Goal: Information Seeking & Learning: Learn about a topic

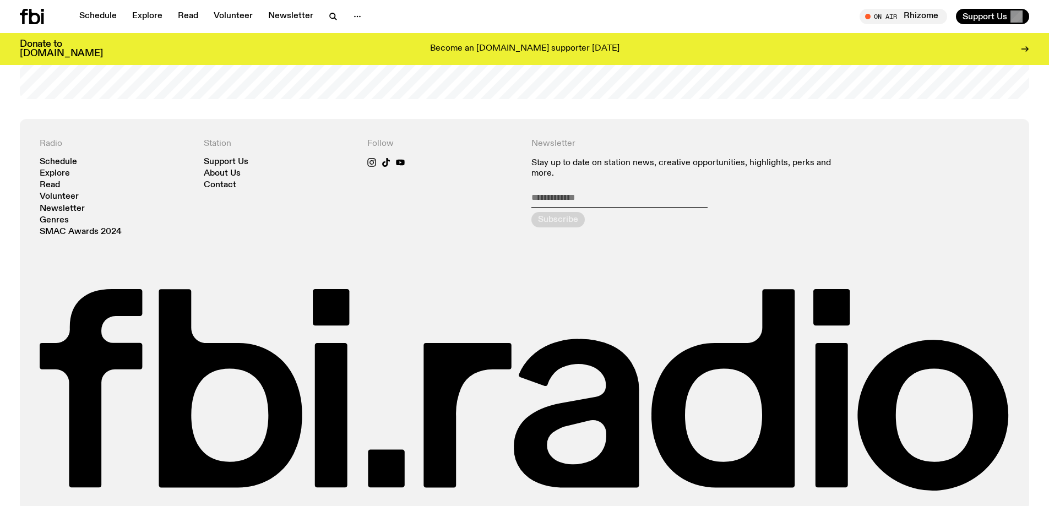
scroll to position [2683, 0]
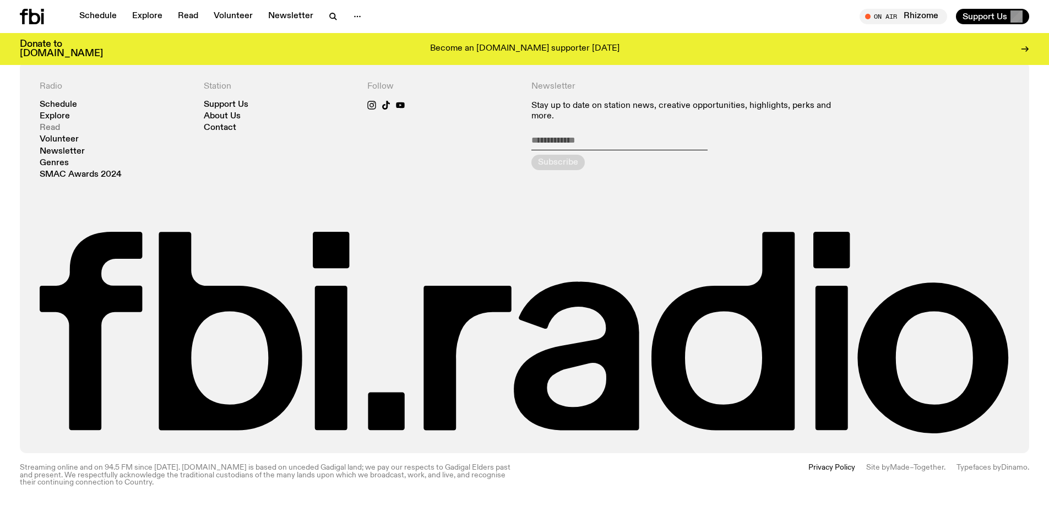
click at [56, 124] on link "Read" at bounding box center [50, 128] width 20 height 8
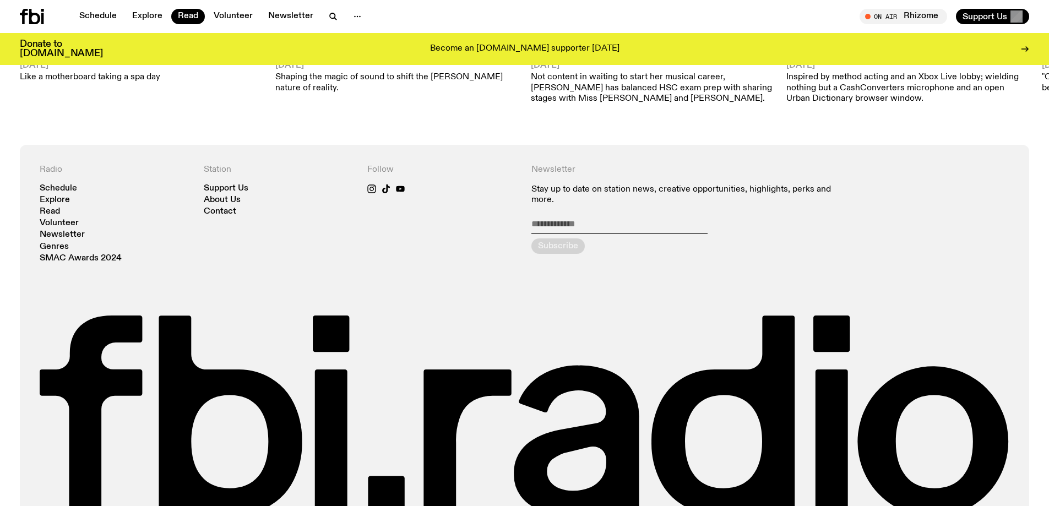
scroll to position [1263, 0]
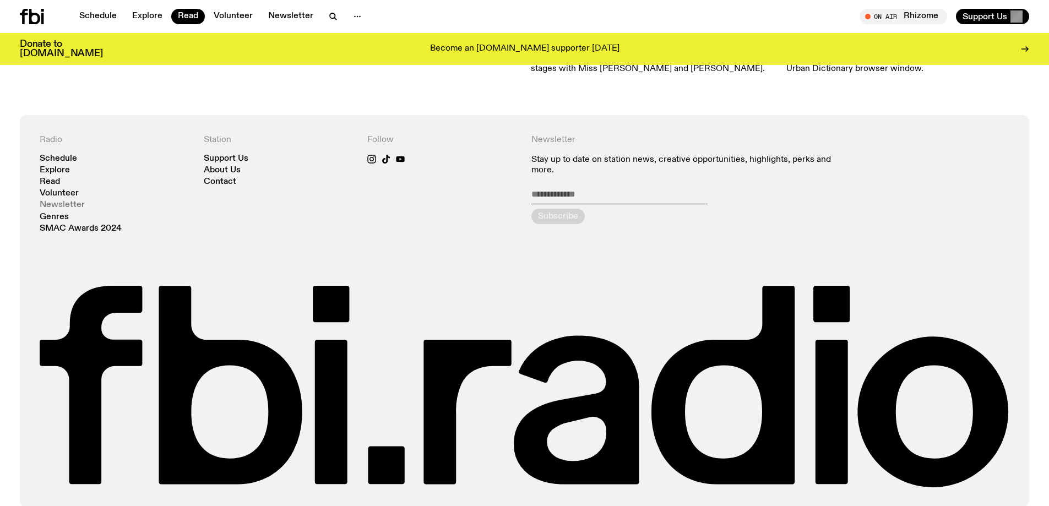
click at [49, 201] on link "Newsletter" at bounding box center [62, 205] width 45 height 8
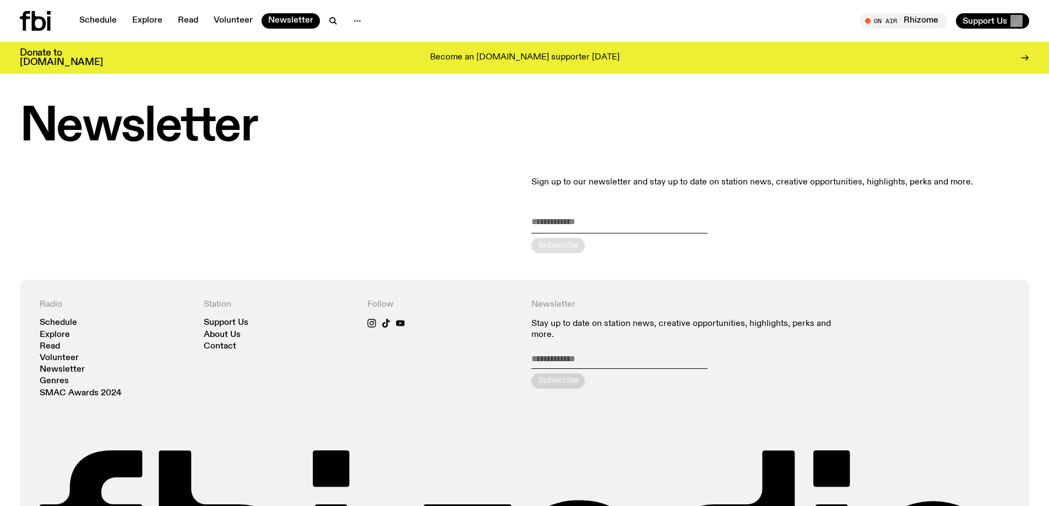
drag, startPoint x: 554, startPoint y: 435, endPoint x: 315, endPoint y: 156, distance: 367.6
click at [315, 156] on div "Sign up to our newsletter and stay up to date on station news, creative opportu…" at bounding box center [524, 214] width 1049 height 131
click at [215, 336] on link "About Us" at bounding box center [222, 335] width 37 height 8
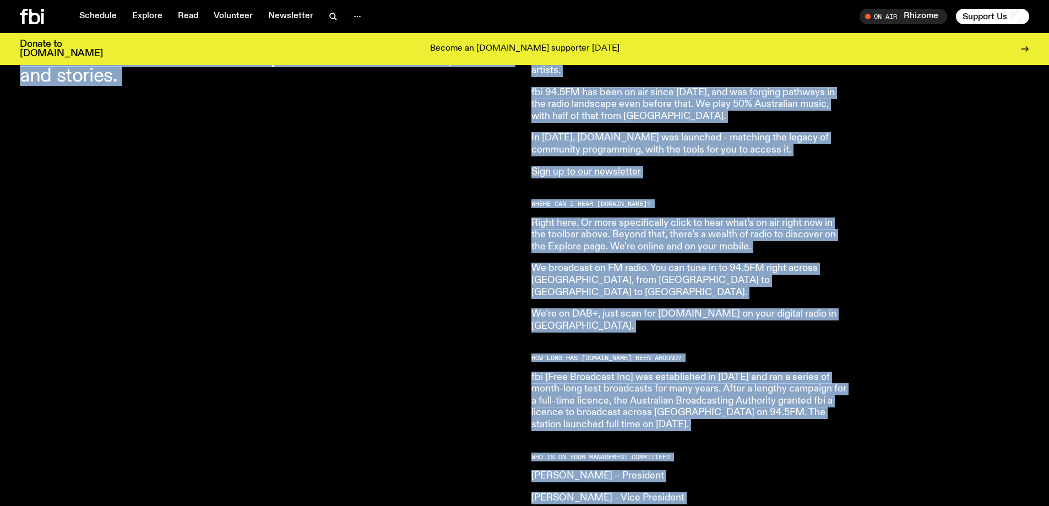
scroll to position [548, 0]
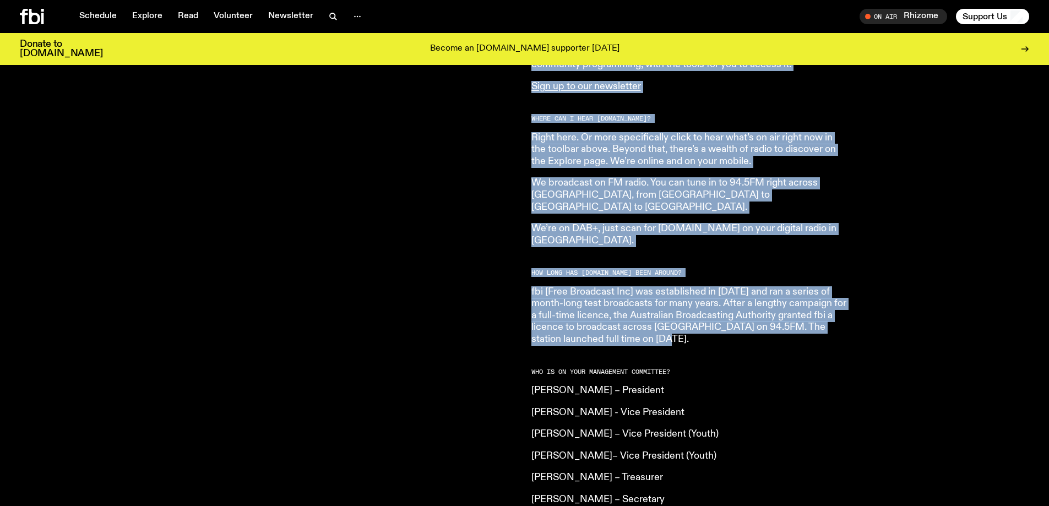
drag, startPoint x: 21, startPoint y: 87, endPoint x: 930, endPoint y: 313, distance: 936.5
click at [934, 314] on div "About Us [DOMAIN_NAME] is an independent, not for profit community radio statio…" at bounding box center [524, 172] width 1049 height 1249
copy div "Lorem Ip dol.sitam co ad elitseddoei, tem inc utlabo etdolorem aliqu enimadm. V…"
click at [681, 116] on h2 "Where can I hear [DOMAIN_NAME]?" at bounding box center [690, 119] width 317 height 6
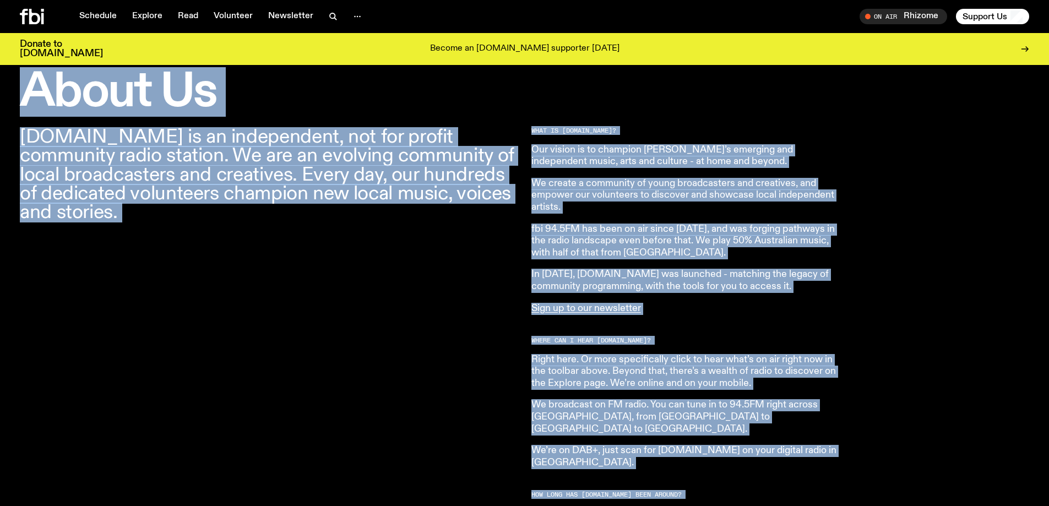
scroll to position [272, 0]
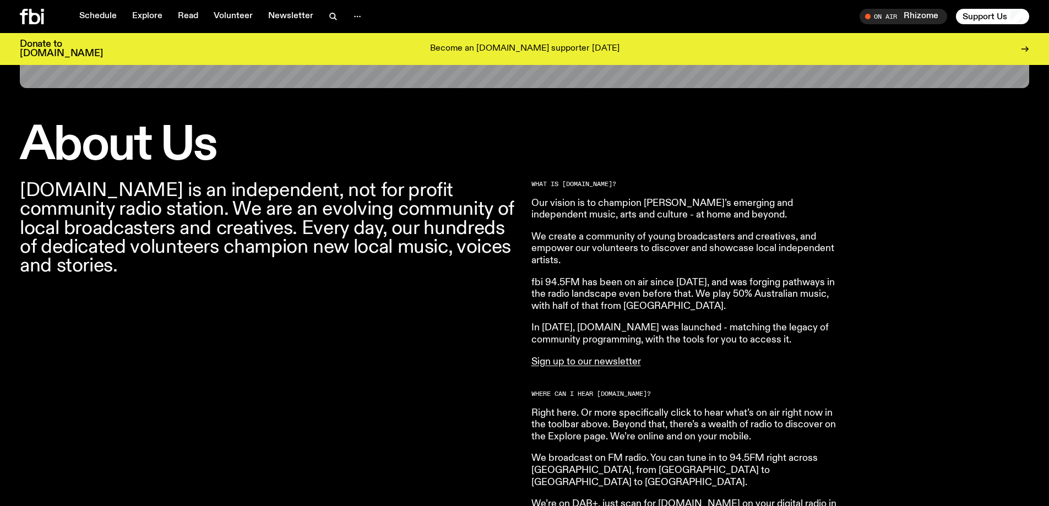
click at [18, 17] on div "Schedule Explore Read Volunteer Newsletter On Air Rhizome Tune in live On Air R…" at bounding box center [524, 16] width 1049 height 33
click at [37, 20] on icon at bounding box center [32, 16] width 24 height 15
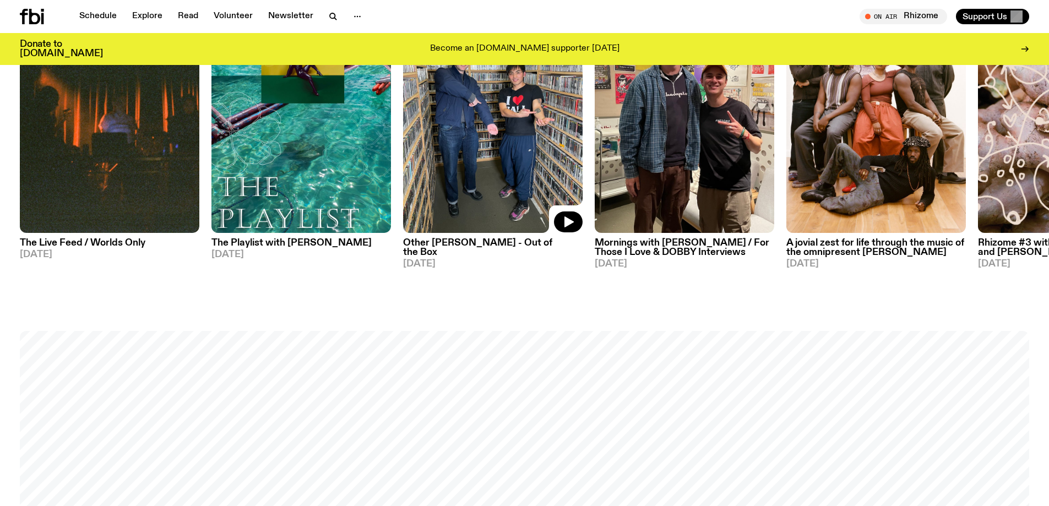
scroll to position [763, 0]
